Goal: Task Accomplishment & Management: Manage account settings

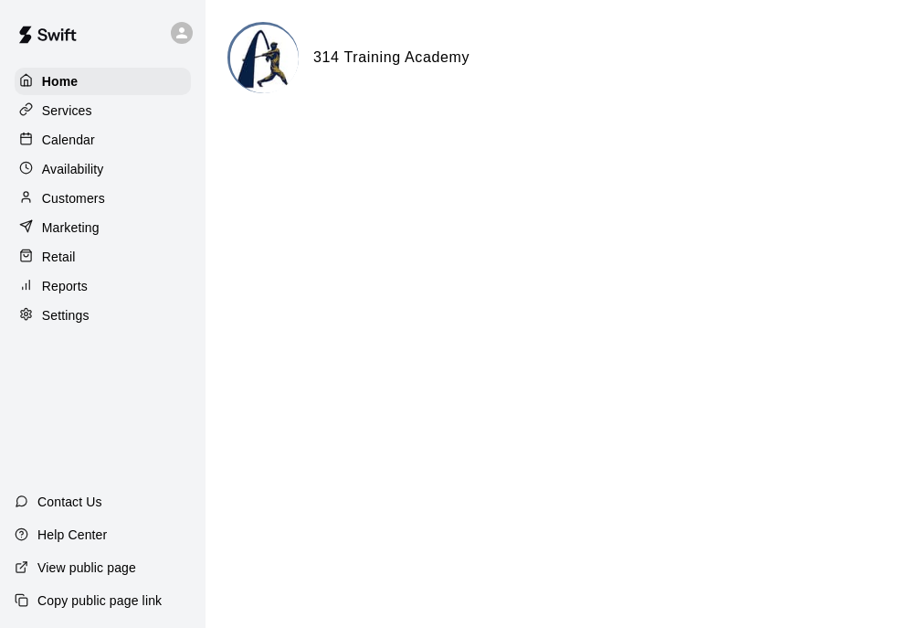
click at [90, 204] on p "Customers" at bounding box center [73, 198] width 63 height 18
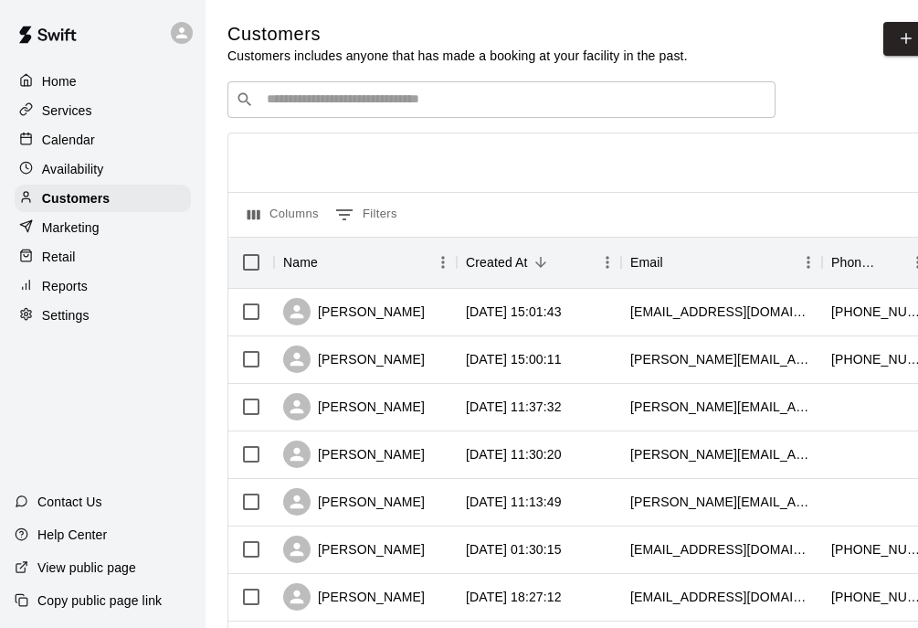
click at [314, 107] on input "Search customers by name or email" at bounding box center [514, 99] width 506 height 18
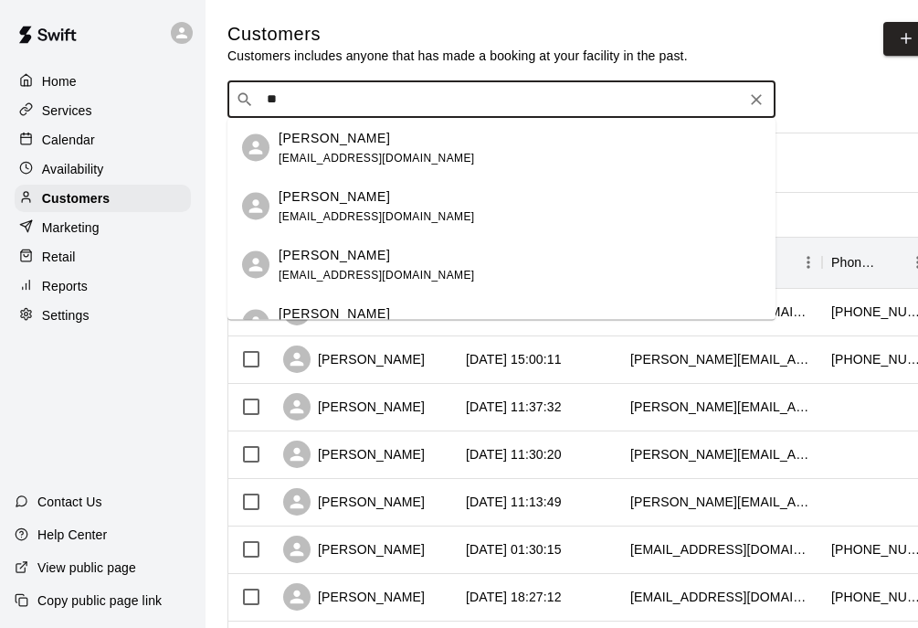
type input "*"
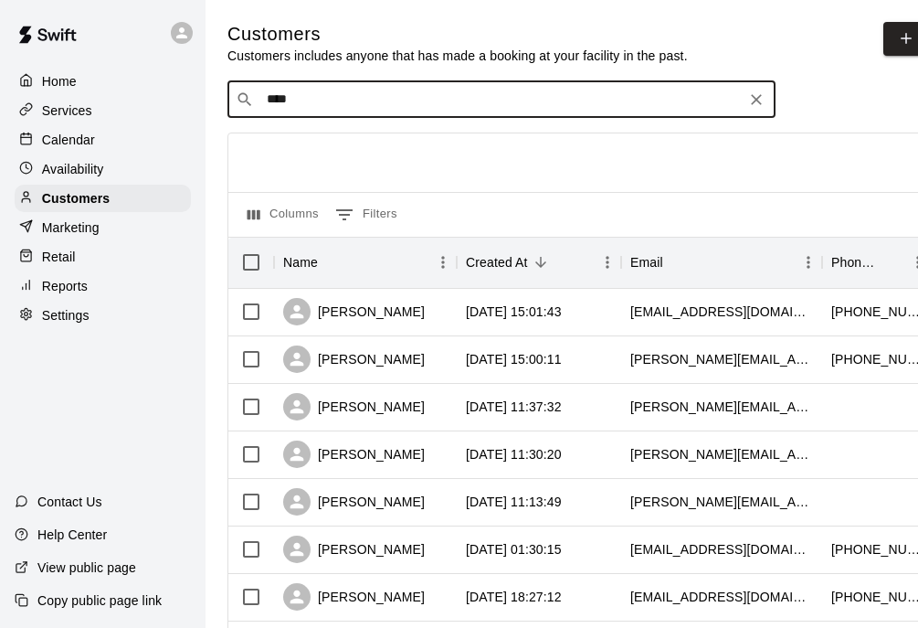
type input "*****"
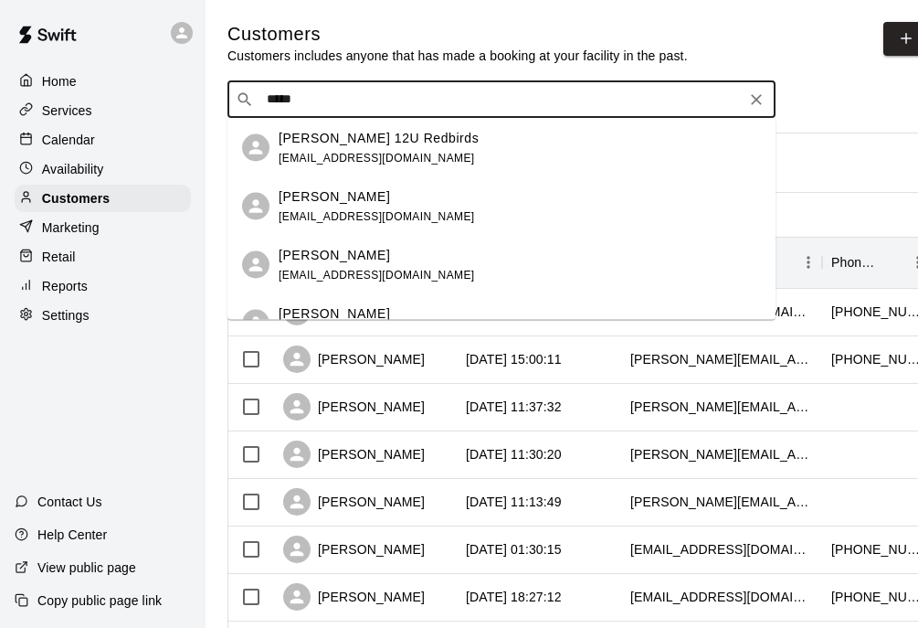
click at [379, 142] on p "[PERSON_NAME] 12U Redbirds" at bounding box center [379, 137] width 200 height 19
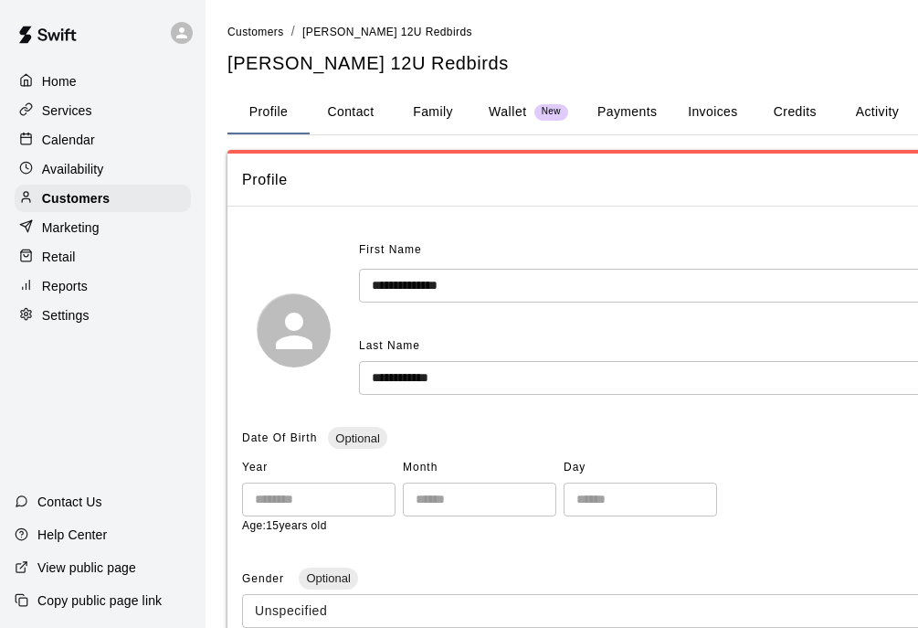
click at [425, 114] on button "Family" at bounding box center [433, 112] width 82 height 44
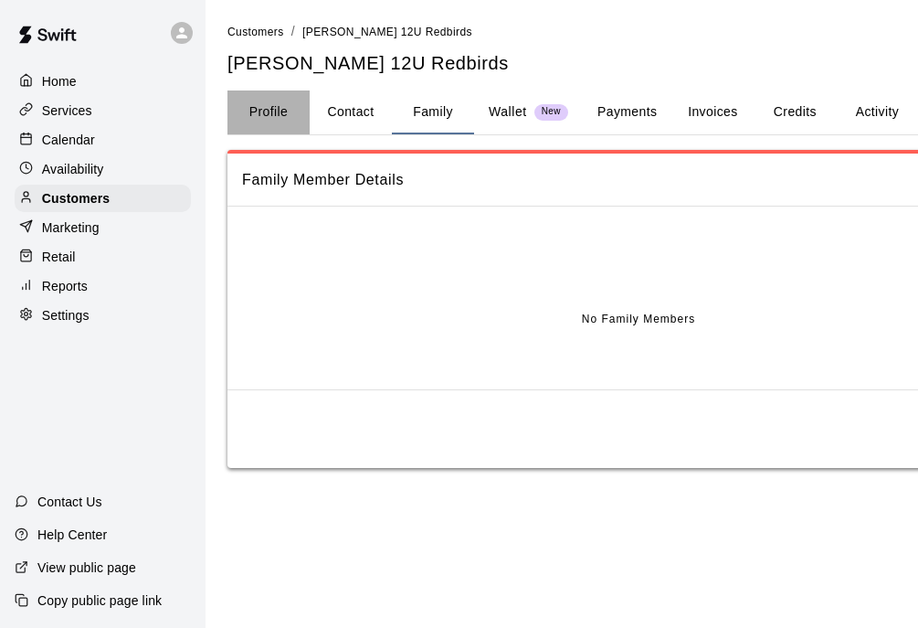
click at [279, 112] on button "Profile" at bounding box center [268, 112] width 82 height 44
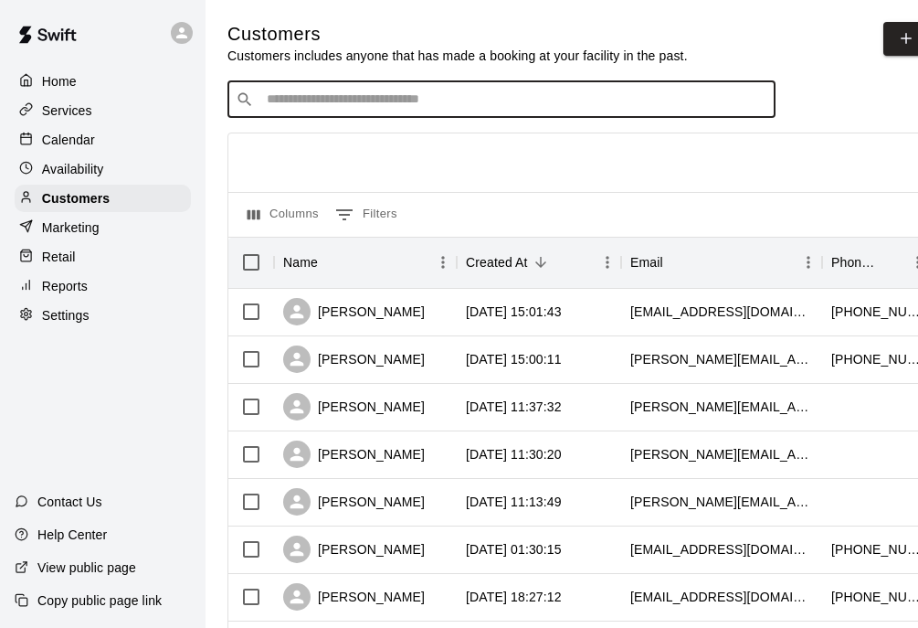
click at [381, 100] on input "Search customers by name or email" at bounding box center [514, 99] width 506 height 18
type input "*****"
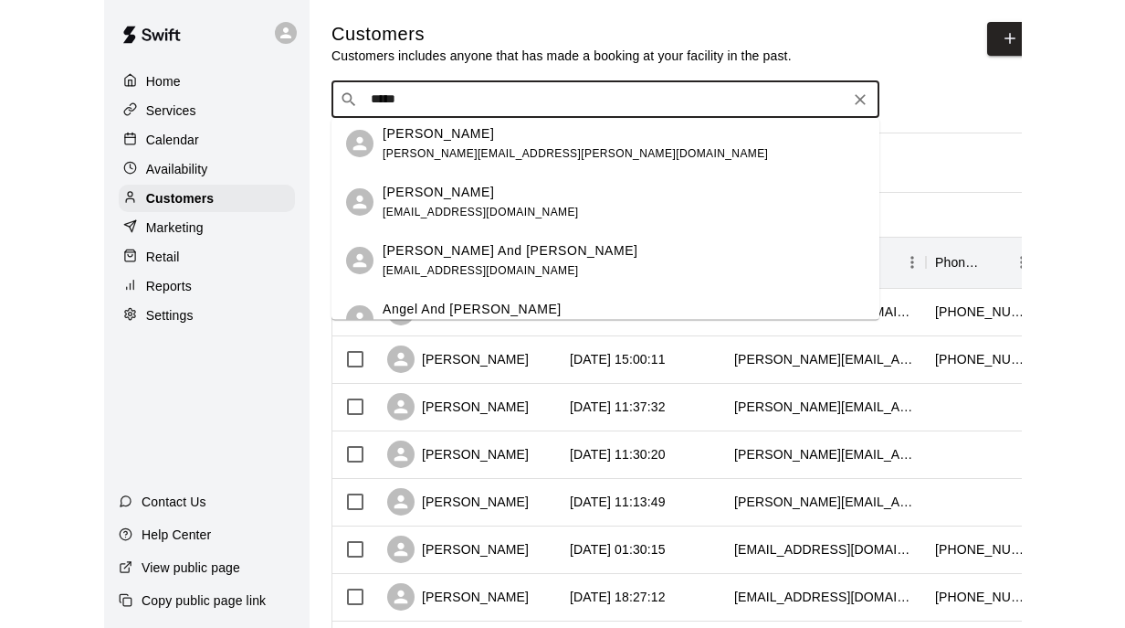
scroll to position [1116, 0]
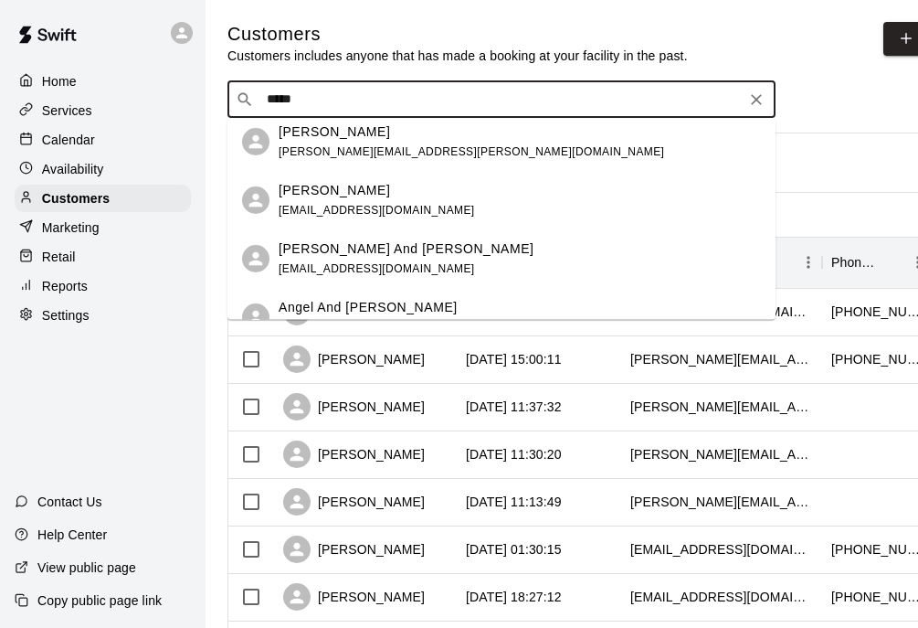
click at [461, 207] on div "[PERSON_NAME] [EMAIL_ADDRESS][DOMAIN_NAME]" at bounding box center [520, 200] width 482 height 39
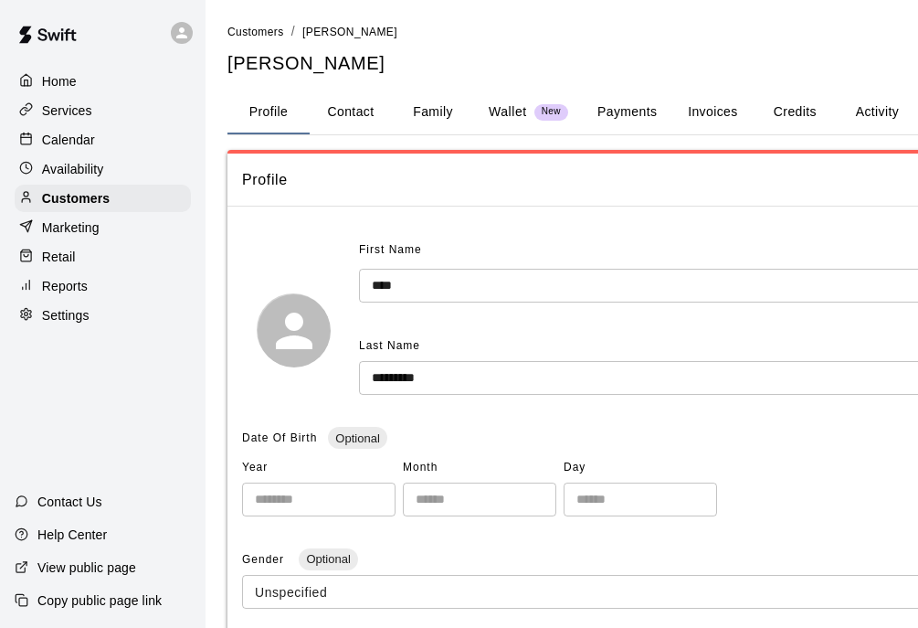
click at [419, 105] on button "Family" at bounding box center [433, 112] width 82 height 44
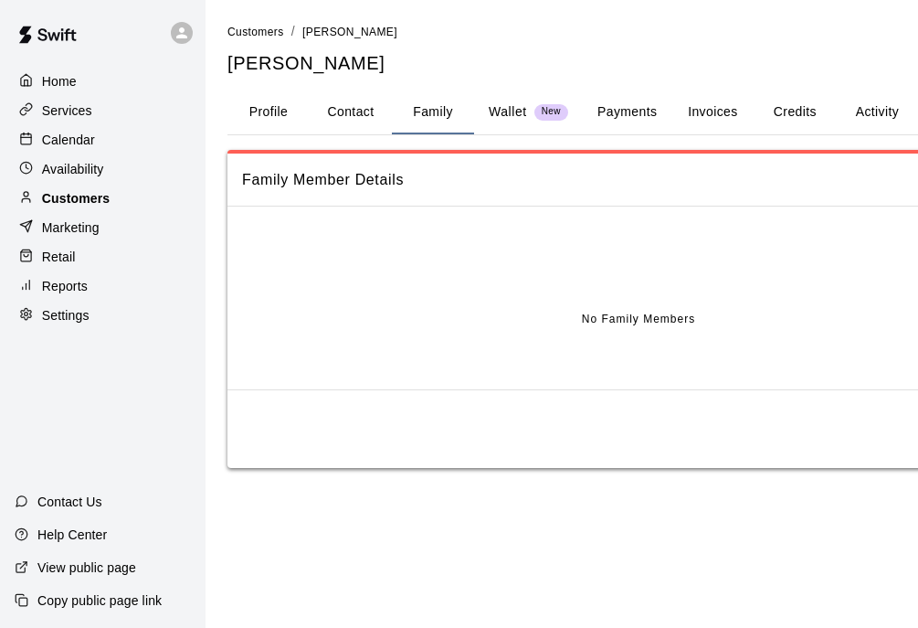
click at [74, 199] on p "Customers" at bounding box center [76, 198] width 68 height 18
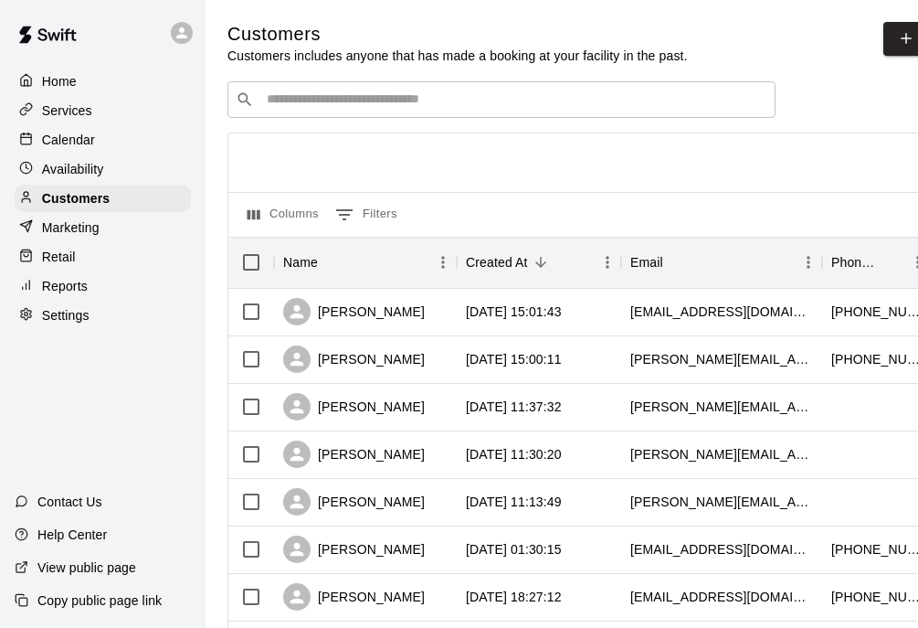
click at [439, 116] on div "​ ​" at bounding box center [501, 99] width 548 height 37
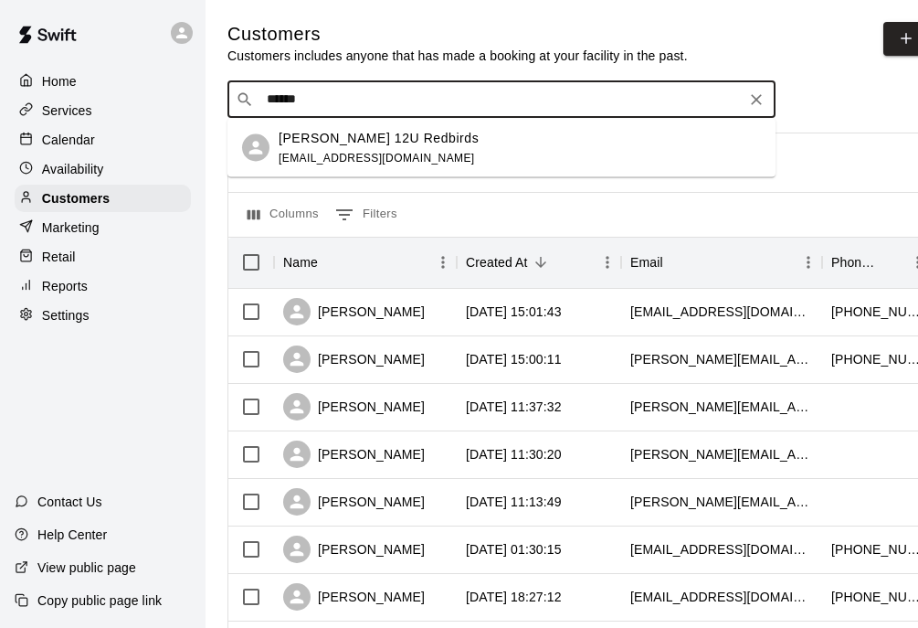
type input "******"
click at [391, 109] on input "******" at bounding box center [500, 99] width 479 height 18
click at [390, 152] on span "[EMAIL_ADDRESS][DOMAIN_NAME]" at bounding box center [377, 157] width 196 height 13
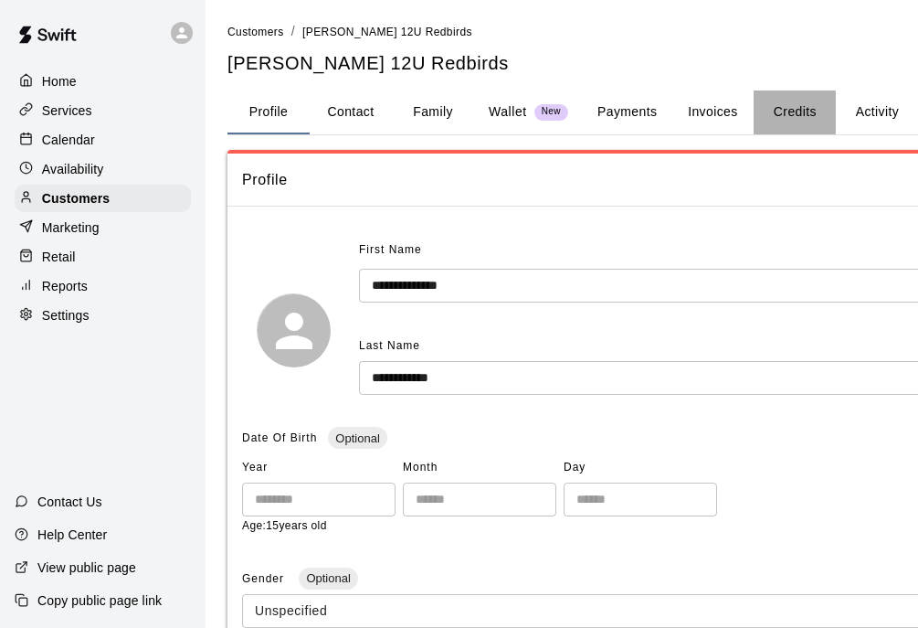
click at [786, 117] on button "Credits" at bounding box center [795, 112] width 82 height 44
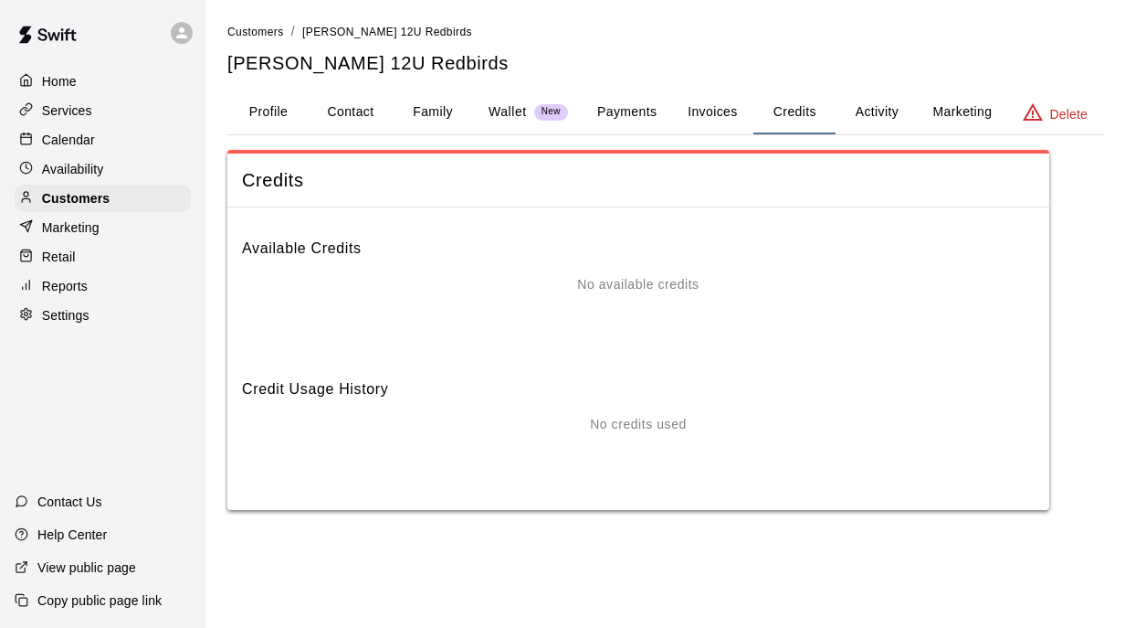
click at [865, 113] on button "Activity" at bounding box center [877, 112] width 82 height 44
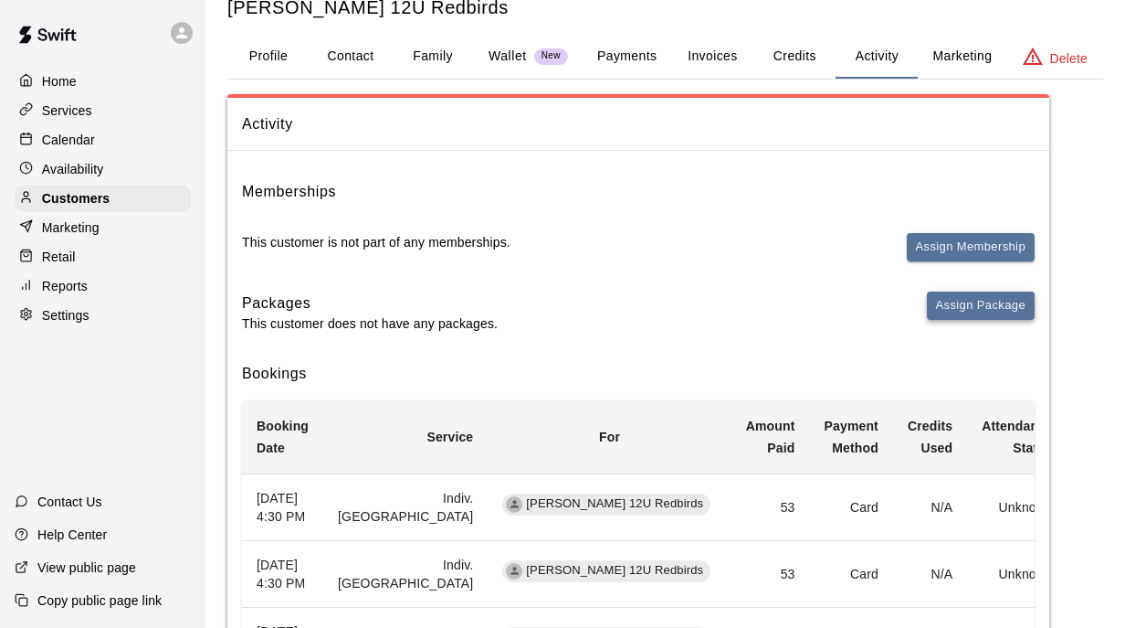
scroll to position [56, 0]
click at [917, 241] on button "Assign Membership" at bounding box center [971, 247] width 128 height 28
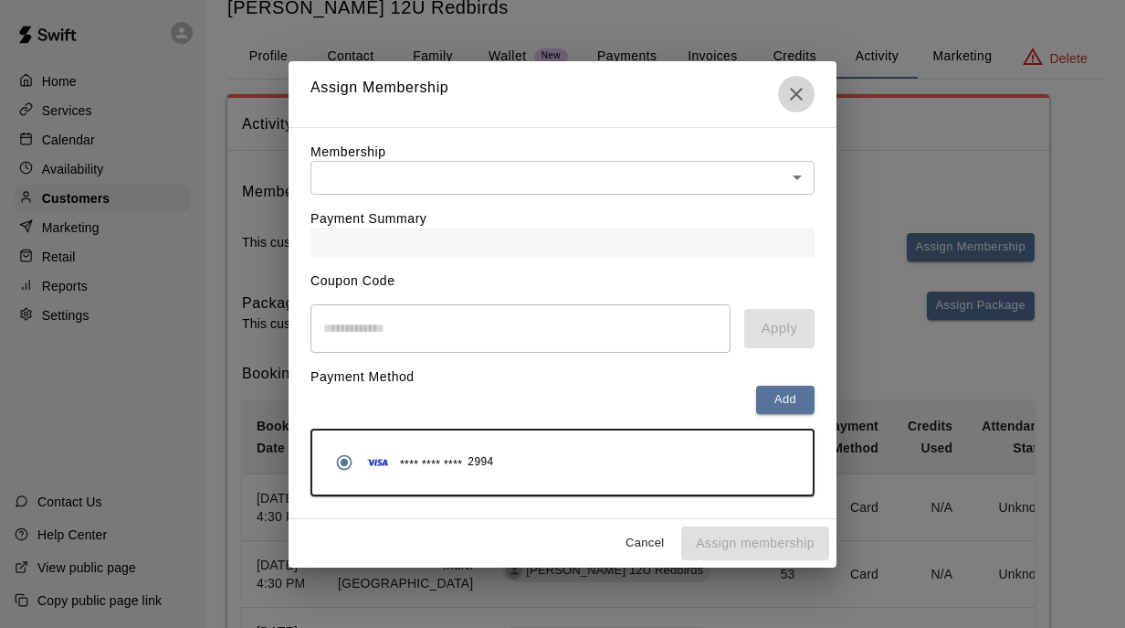
click at [793, 90] on icon "Close" at bounding box center [797, 94] width 22 height 22
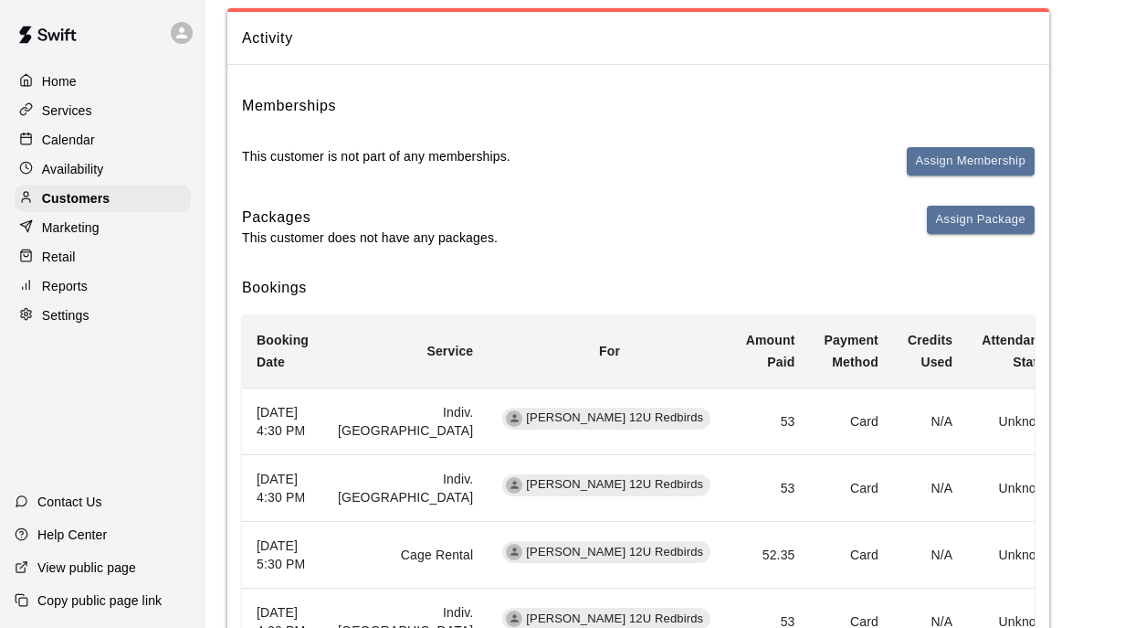
scroll to position [0, 0]
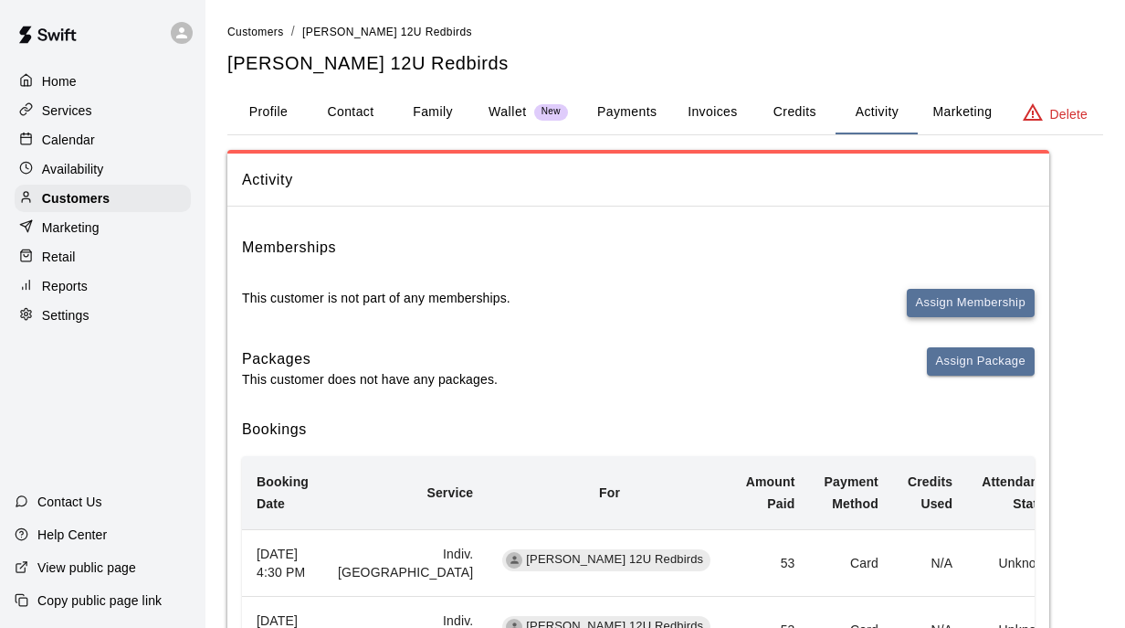
click at [917, 310] on button "Assign Membership" at bounding box center [971, 303] width 128 height 28
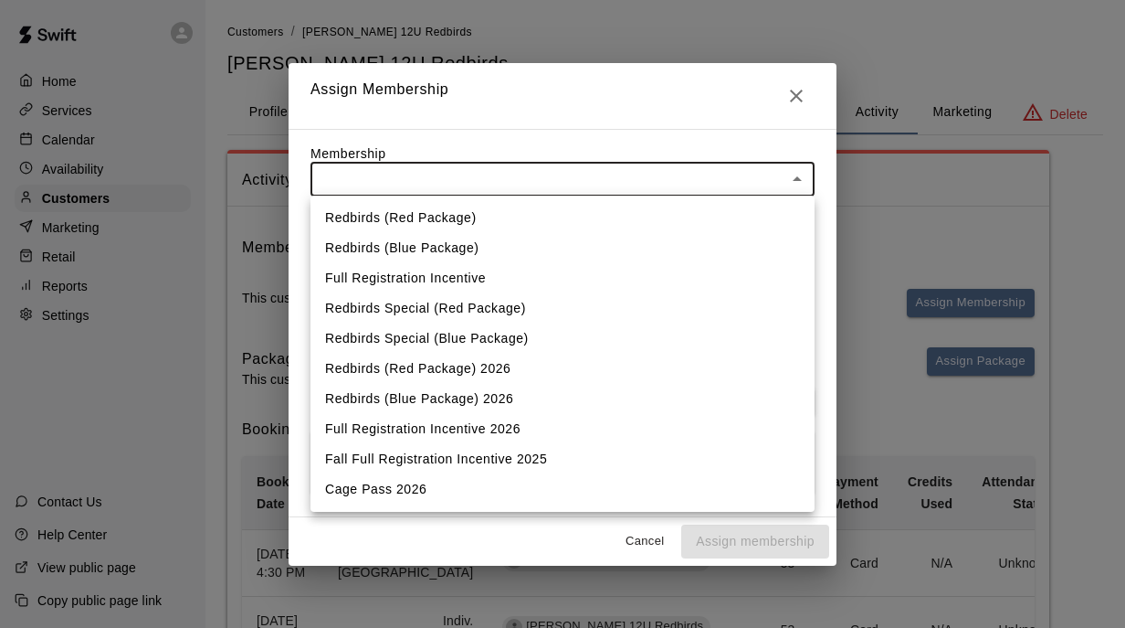
click at [455, 425] on li "Full Registration Incentive 2026" at bounding box center [563, 429] width 504 height 30
type input "**********"
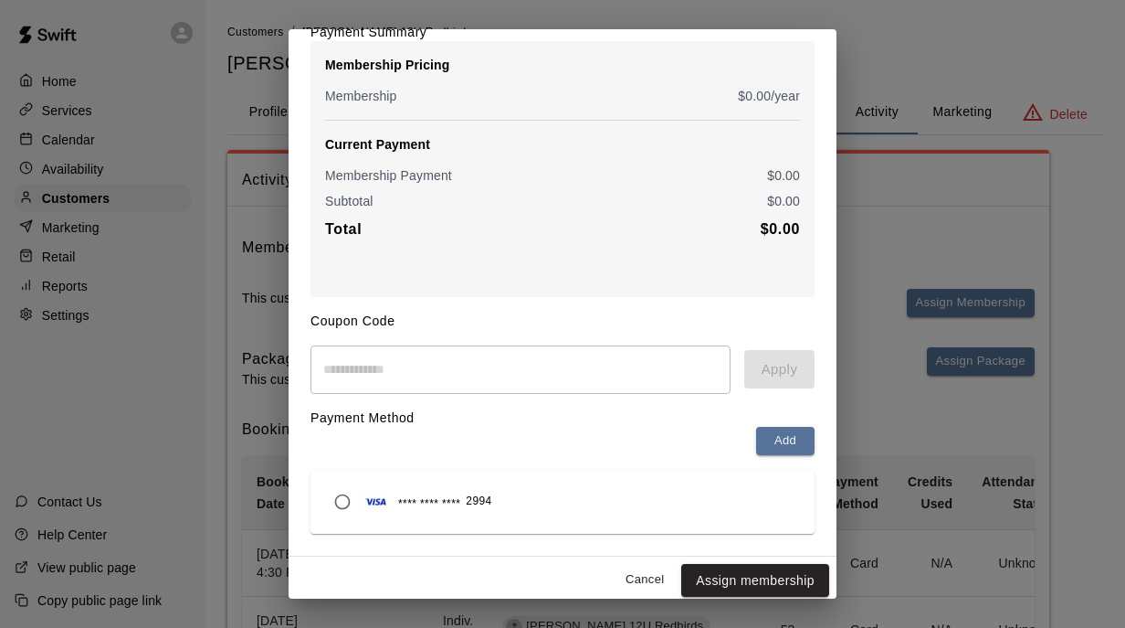
scroll to position [162, 0]
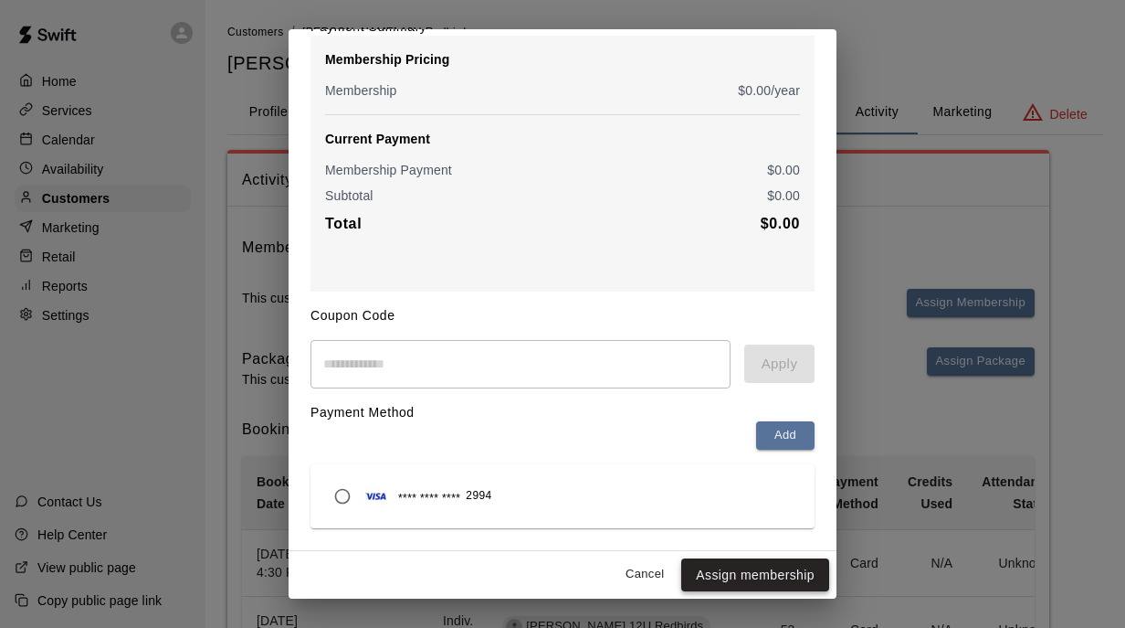
click at [743, 576] on button "Assign membership" at bounding box center [755, 575] width 148 height 34
